Goal: Task Accomplishment & Management: Use online tool/utility

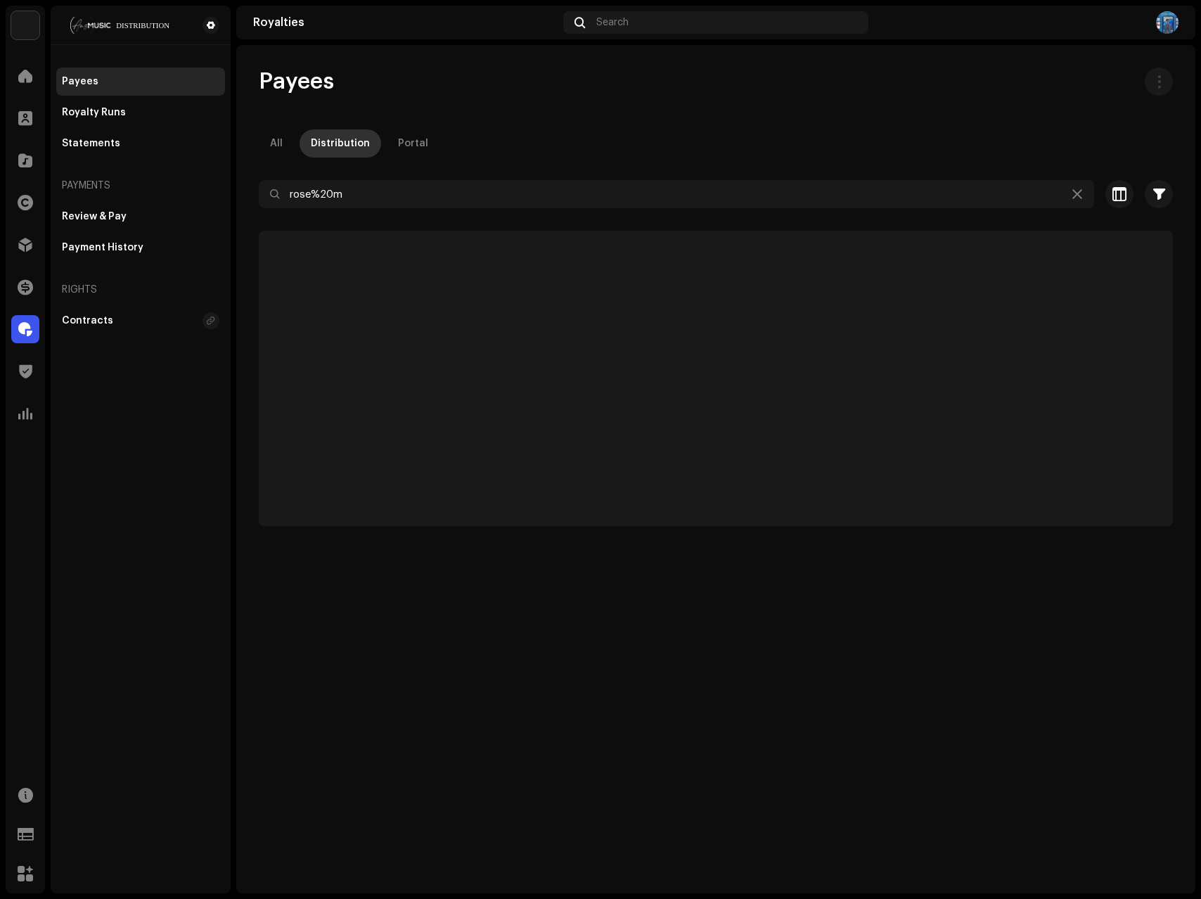
click at [331, 147] on div "Distribution" at bounding box center [340, 143] width 59 height 28
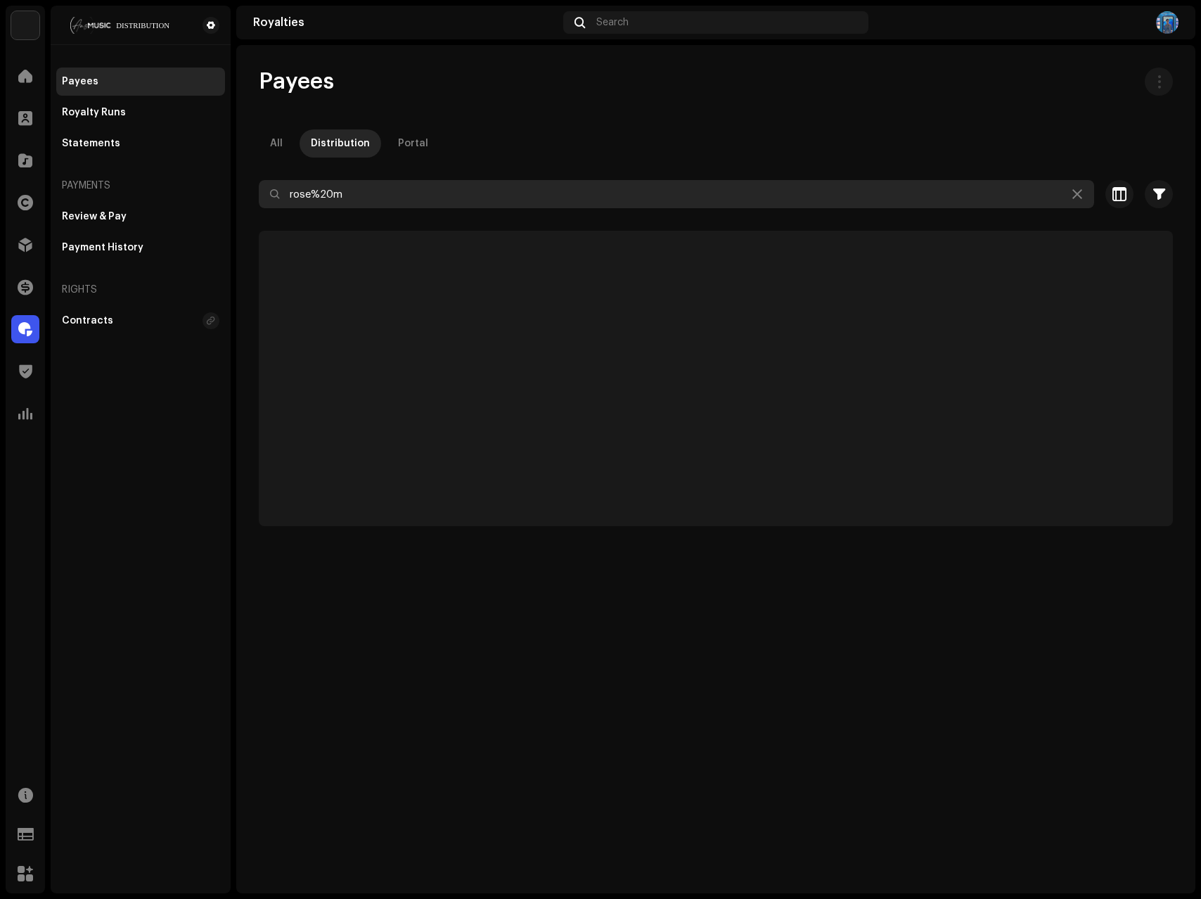
click at [364, 194] on input "rose%20m" at bounding box center [676, 194] width 835 height 28
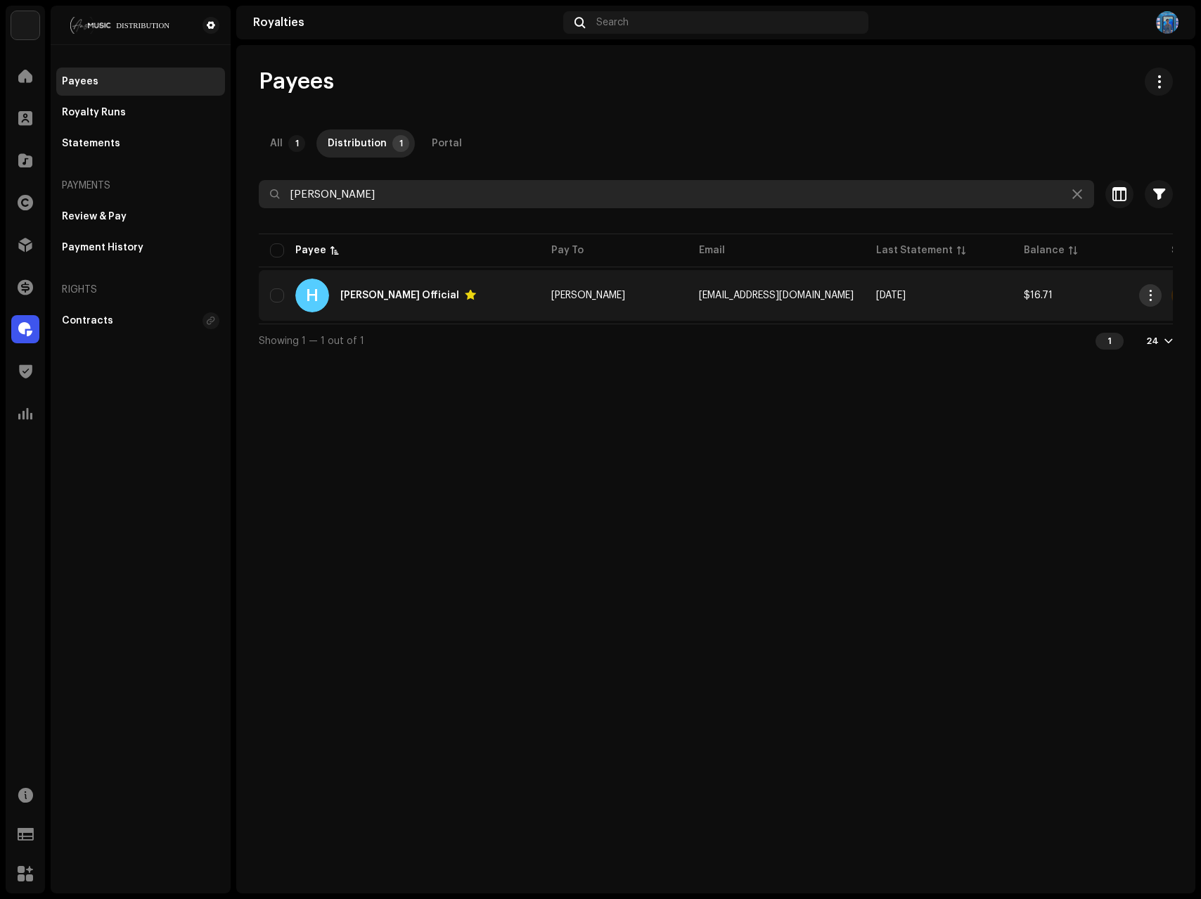
type input "[PERSON_NAME]"
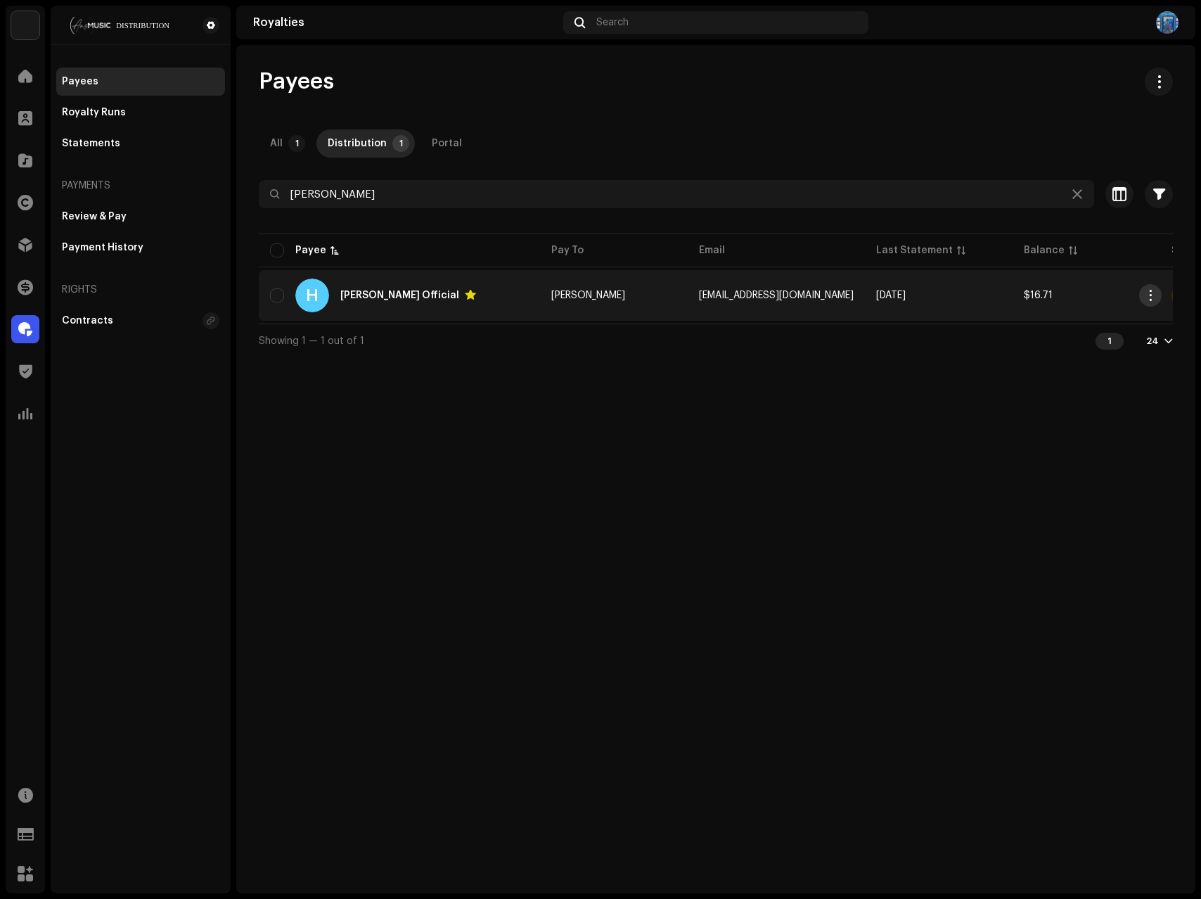
click at [1146, 295] on span "button" at bounding box center [1151, 295] width 11 height 11
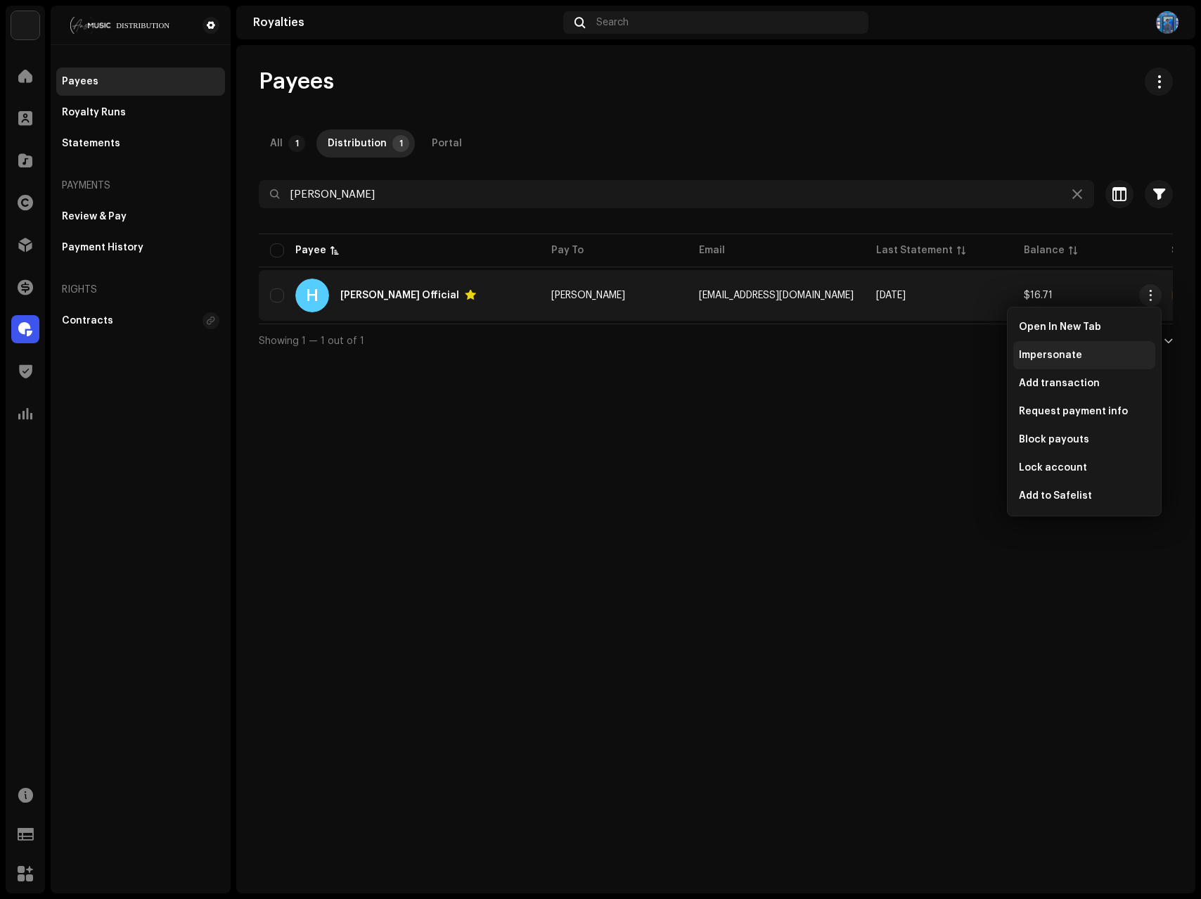
click at [1055, 355] on span "Impersonate" at bounding box center [1050, 355] width 63 height 11
